Goal: Task Accomplishment & Management: Manage account settings

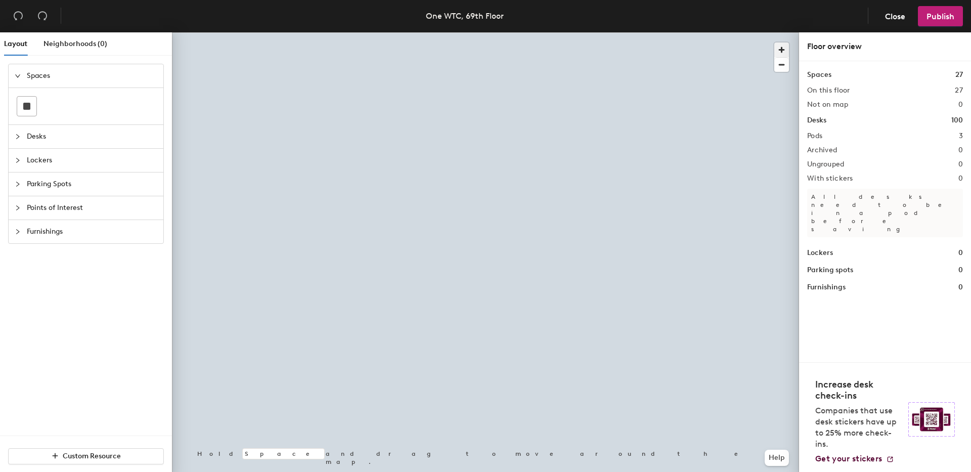
click at [781, 48] on span "button" at bounding box center [781, 49] width 15 height 15
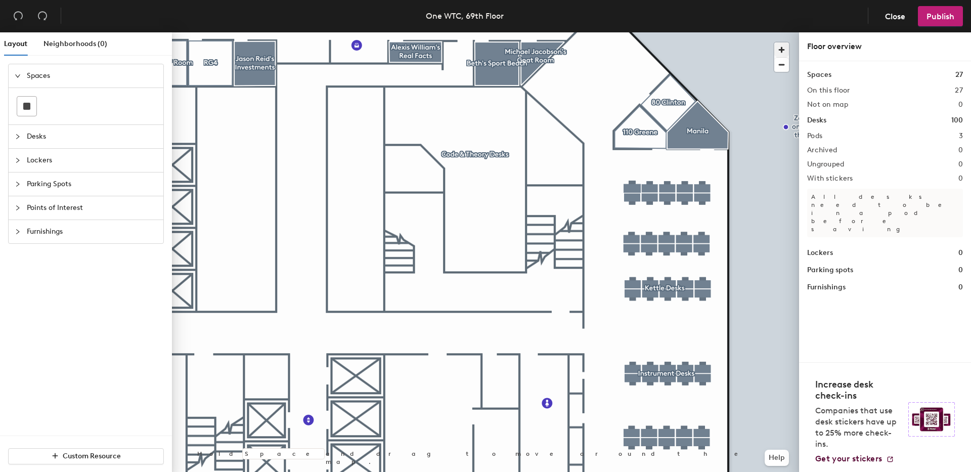
click at [702, 32] on div at bounding box center [485, 32] width 627 height 0
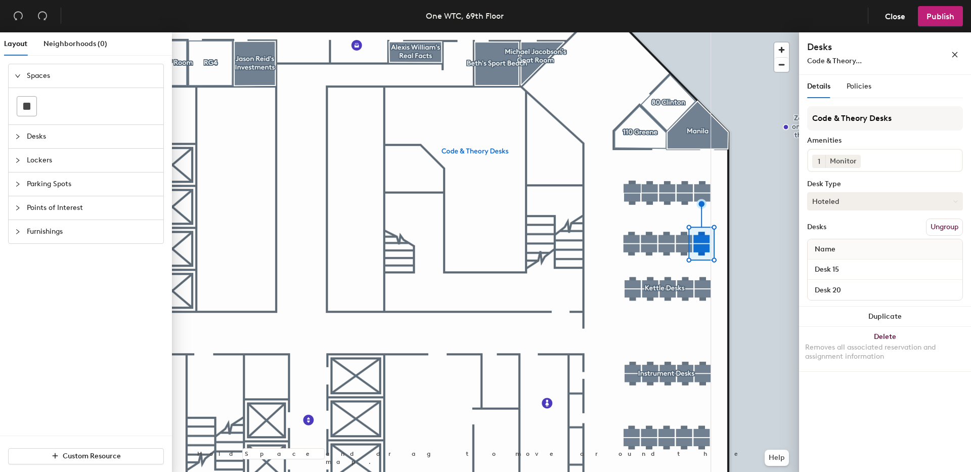
click at [830, 205] on button "Hoteled" at bounding box center [885, 201] width 156 height 18
click at [830, 235] on div "Assigned" at bounding box center [857, 232] width 101 height 15
click at [940, 19] on span "Publish" at bounding box center [940, 17] width 28 height 10
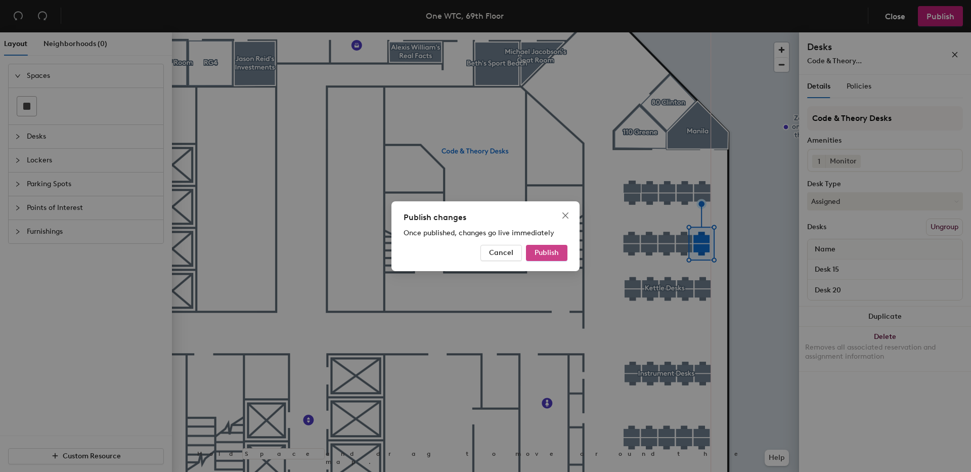
click at [550, 254] on span "Publish" at bounding box center [546, 252] width 24 height 9
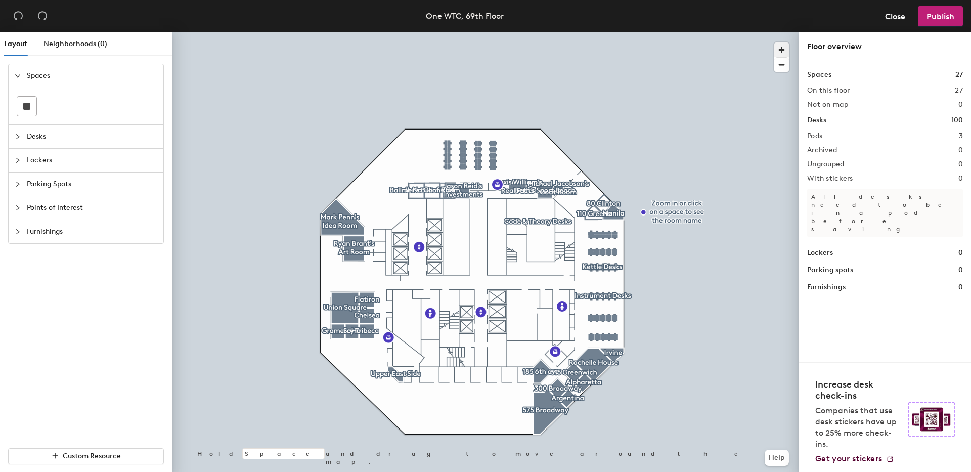
click at [778, 51] on span "button" at bounding box center [781, 49] width 15 height 15
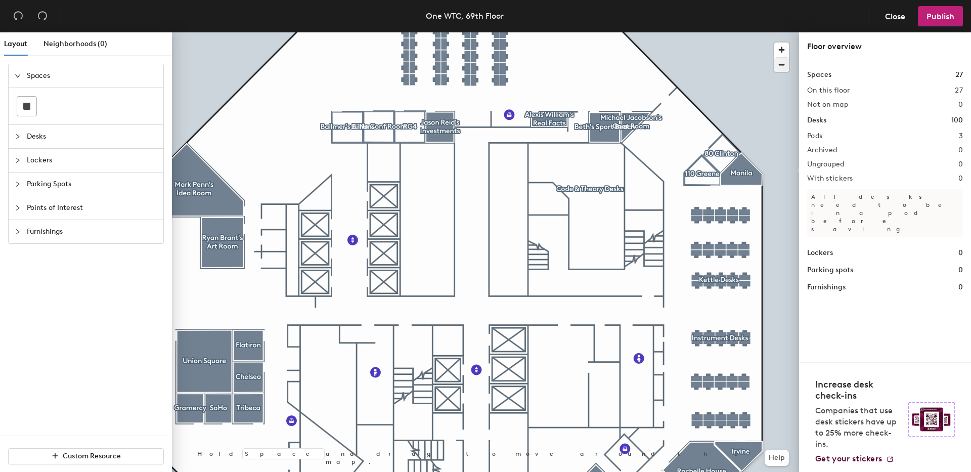
click at [744, 32] on div at bounding box center [485, 32] width 627 height 0
